Goal: Check status

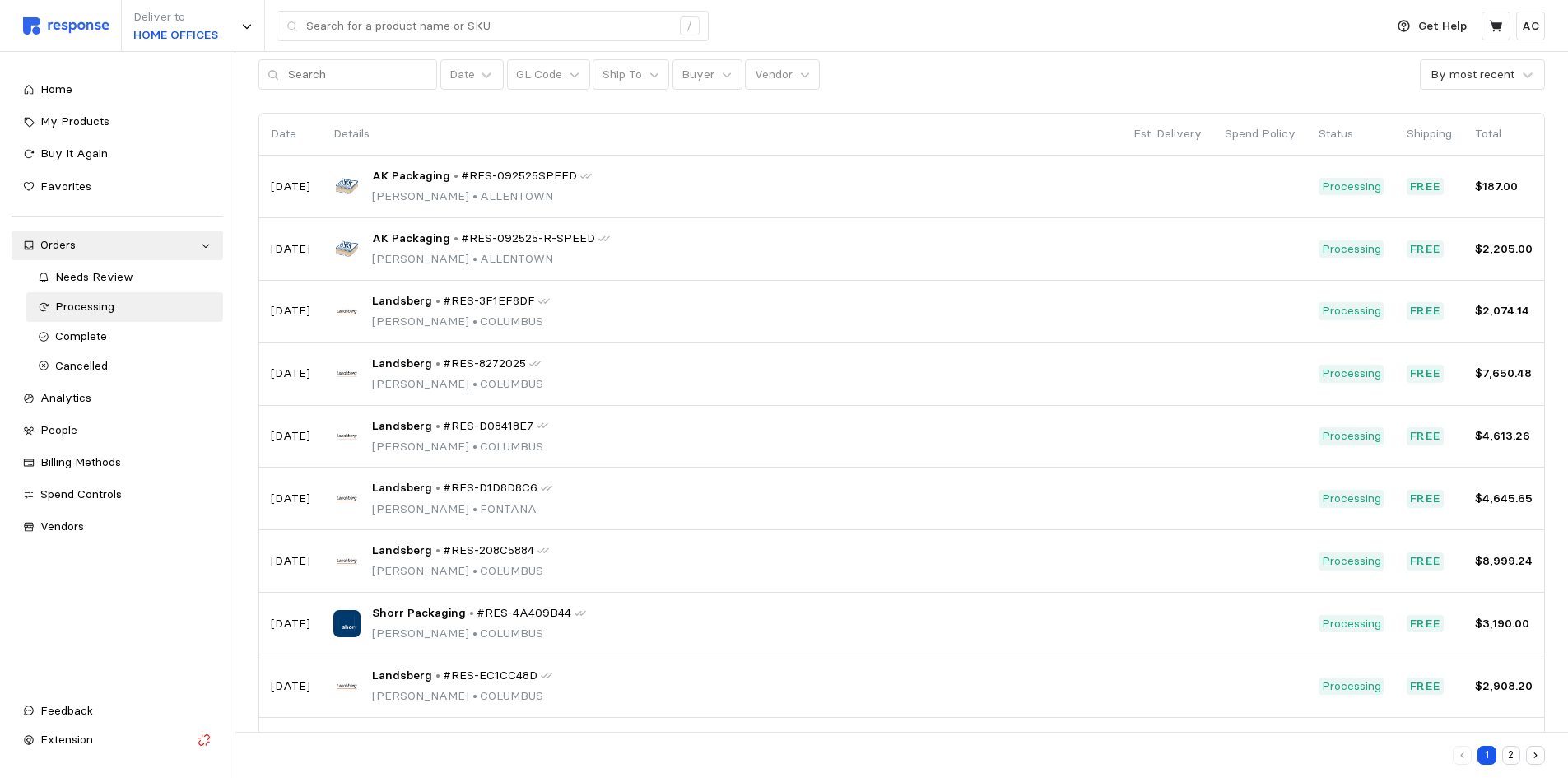
scroll to position [78, 0]
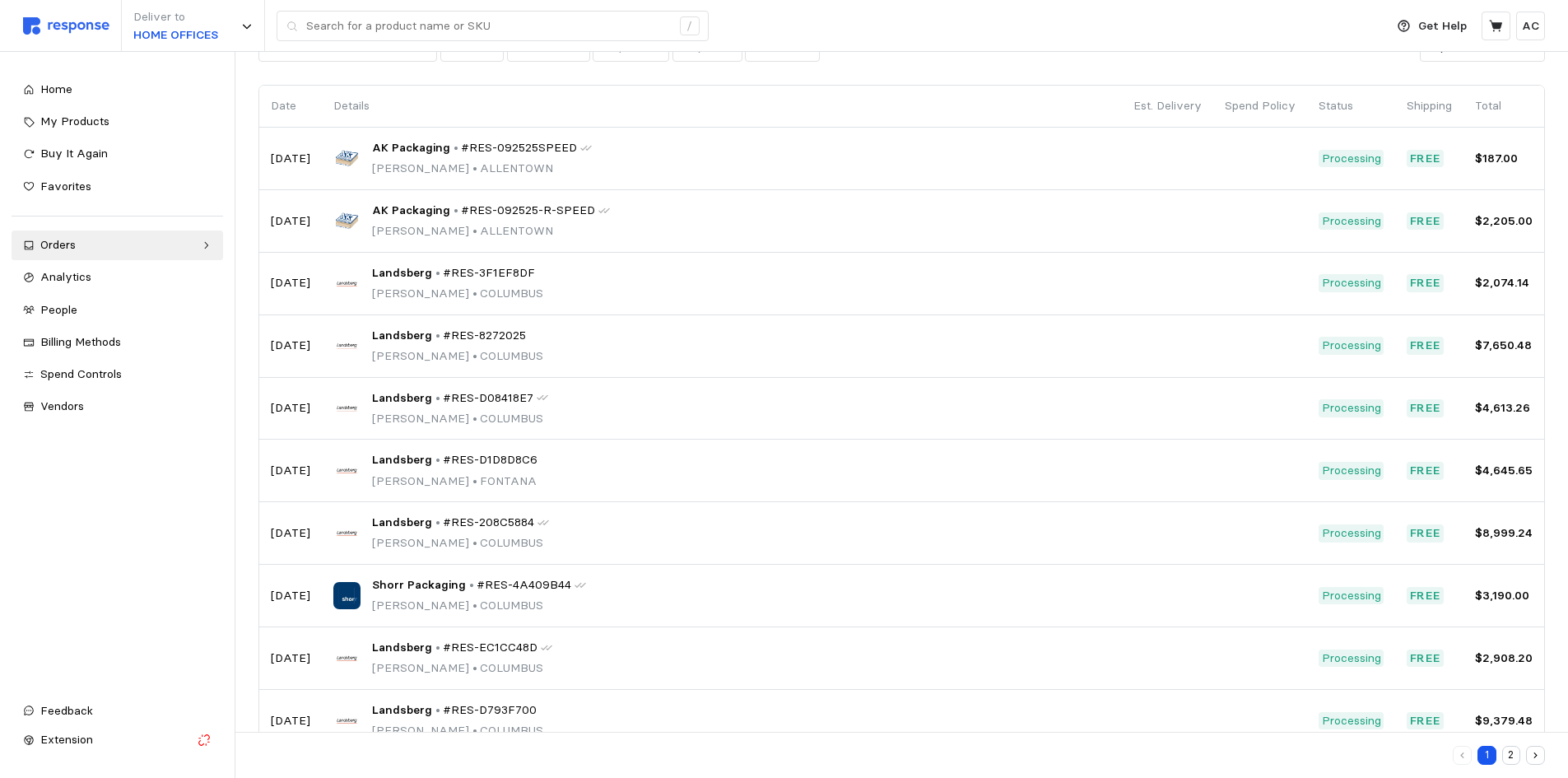
scroll to position [143, 0]
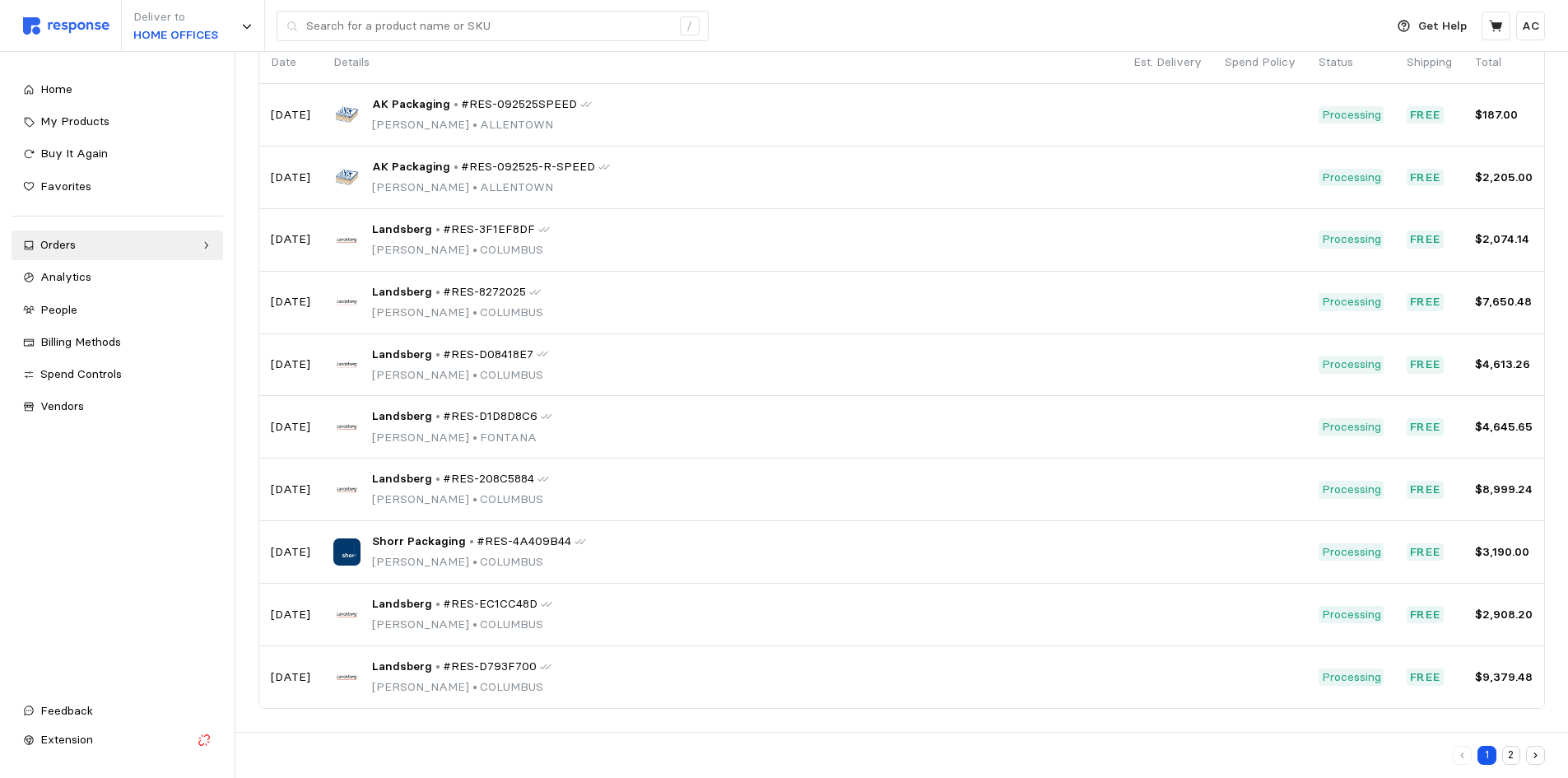
click at [1538, 751] on icon "button" at bounding box center [1535, 756] width 11 height 11
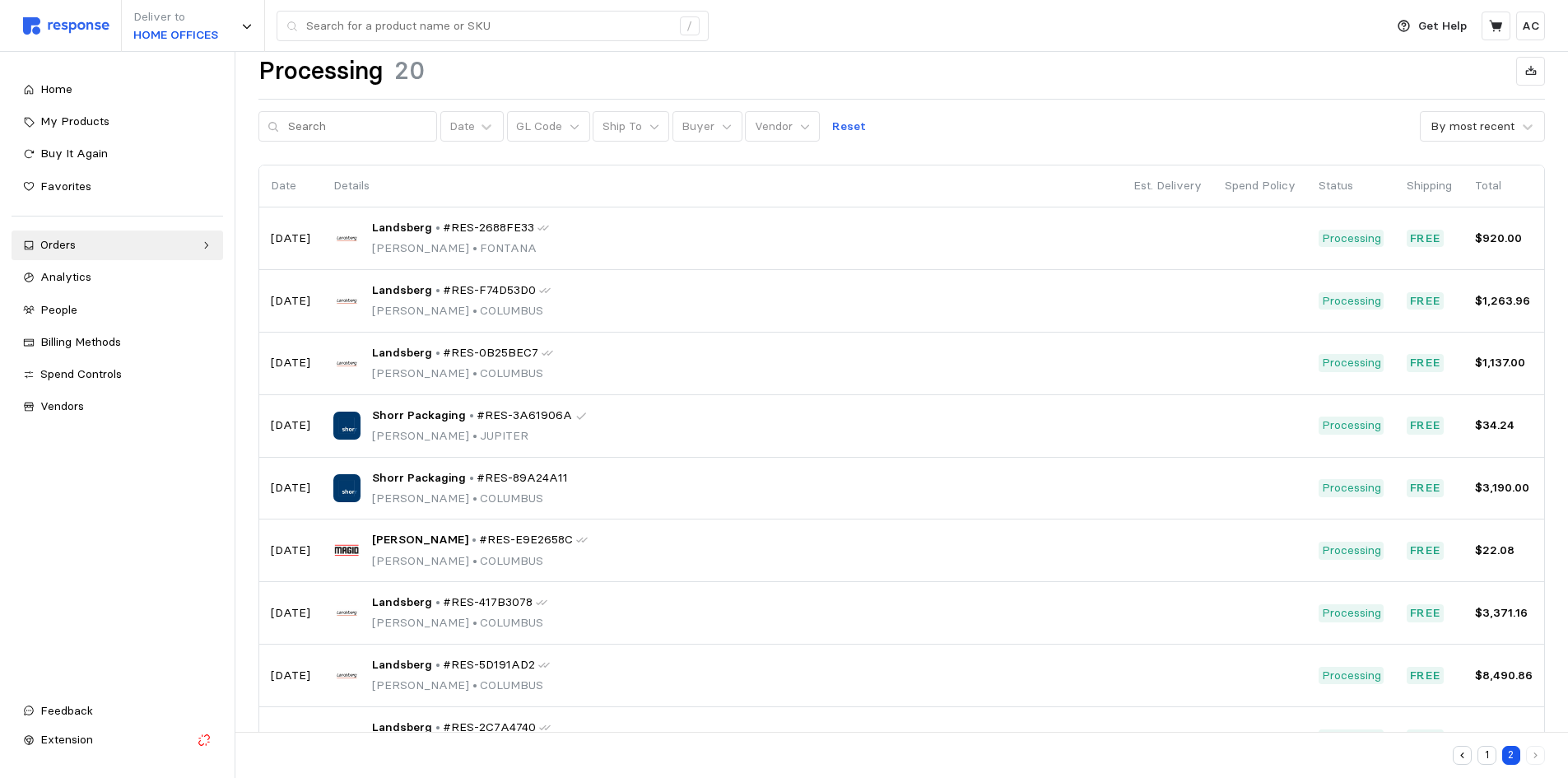
scroll to position [143, 0]
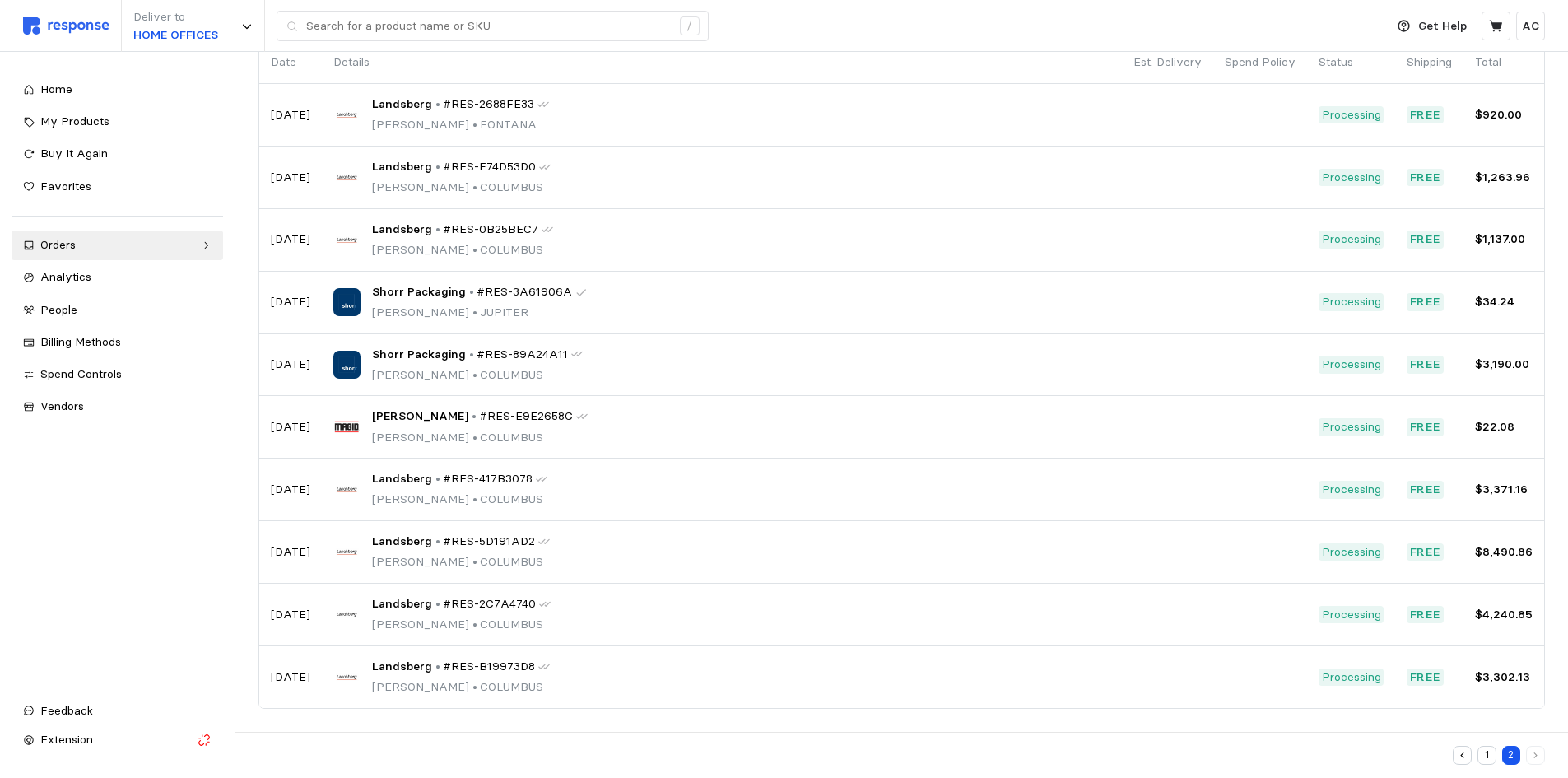
click at [1463, 759] on icon "button" at bounding box center [1462, 756] width 11 height 11
